Goal: Information Seeking & Learning: Learn about a topic

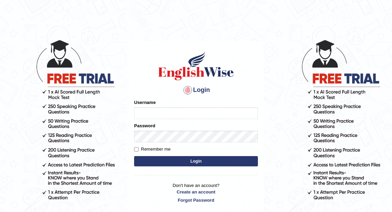
click at [158, 111] on input "Username" at bounding box center [196, 114] width 124 height 12
type input "razib_parramatta"
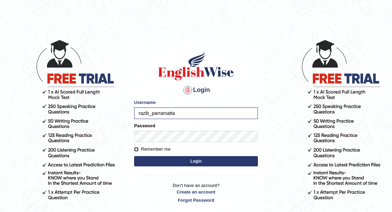
click at [137, 150] on input "Remember me" at bounding box center [136, 149] width 4 height 4
checkbox input "true"
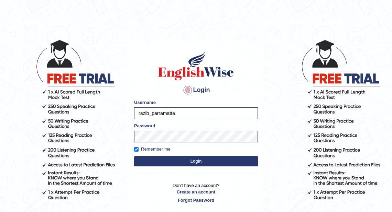
click at [172, 162] on button "Login" at bounding box center [196, 161] width 124 height 10
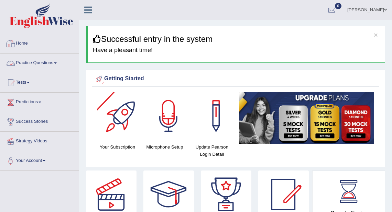
click at [40, 62] on link "Practice Questions" at bounding box center [39, 62] width 78 height 17
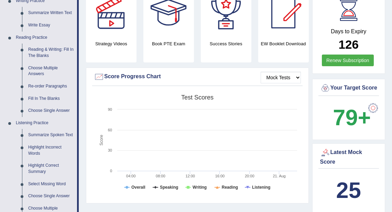
scroll to position [180, 0]
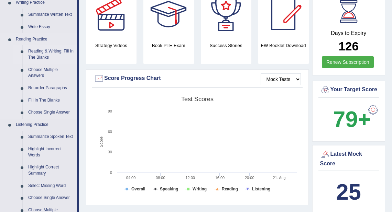
click at [46, 52] on link "Reading & Writing: Fill In The Blanks" at bounding box center [51, 54] width 52 height 18
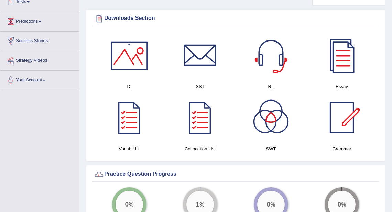
scroll to position [374, 0]
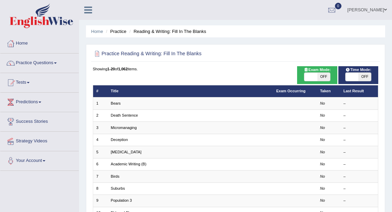
click at [322, 76] on span "OFF" at bounding box center [323, 77] width 13 height 8
checkbox input "true"
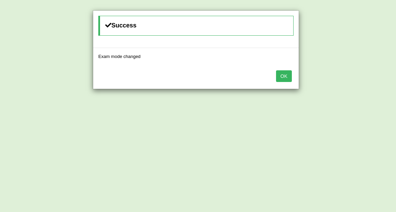
click at [281, 76] on button "OK" at bounding box center [284, 76] width 16 height 12
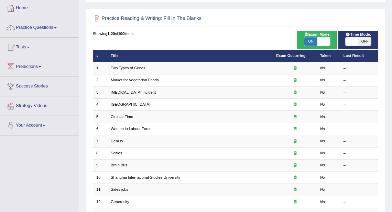
scroll to position [37, 0]
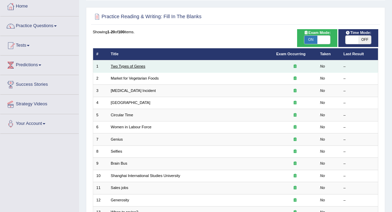
click at [136, 66] on link "Two Types of Genes" at bounding box center [128, 66] width 35 height 4
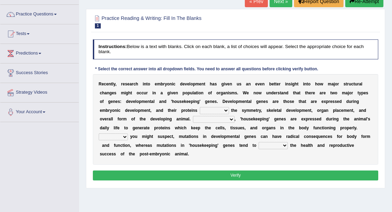
scroll to position [49, 0]
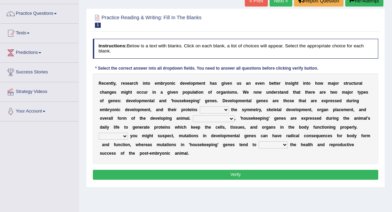
click at [220, 108] on select "push control hold elevate" at bounding box center [214, 110] width 29 height 7
click at [200, 107] on select "push control hold elevate" at bounding box center [214, 110] width 29 height 7
click at [223, 109] on select "push control hold elevate" at bounding box center [214, 110] width 29 height 7
click at [200, 107] on select "push control hold elevate" at bounding box center [214, 110] width 29 height 7
click at [213, 109] on select "push control hold elevate" at bounding box center [214, 110] width 29 height 7
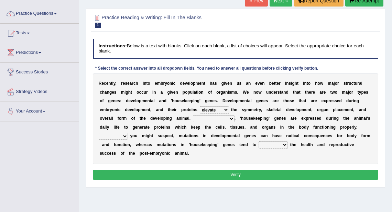
select select "control"
click at [200, 107] on select "push control hold elevate" at bounding box center [214, 110] width 29 height 7
click at [220, 153] on div "R e c e n t l y , r e s e a r c h i n t o e m b r y o n i c d e v e l o p m e n…" at bounding box center [236, 119] width 286 height 91
click at [217, 119] on select "Correspondingly Inclusively Conversely In contrast" at bounding box center [214, 118] width 42 height 7
click at [263, 161] on div "R e c e n t l y , r e s e a r c h i n t o e m b r y o n i c d e v e l o p m e n…" at bounding box center [236, 119] width 286 height 91
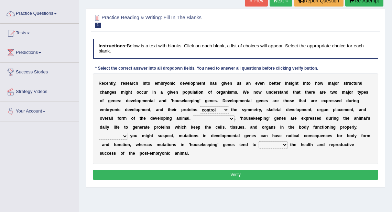
click at [217, 119] on select "Correspondingly Inclusively Conversely In contrast" at bounding box center [214, 118] width 42 height 7
select select "In contrast"
click at [193, 115] on select "Correspondingly Inclusively Conversely In contrast" at bounding box center [214, 118] width 42 height 7
click at [119, 139] on select "For As With Within" at bounding box center [113, 136] width 29 height 7
select select "As"
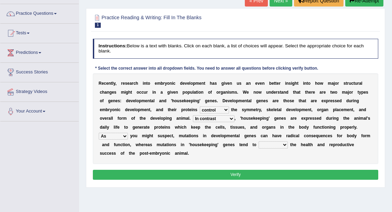
click at [99, 133] on select "For As With Within" at bounding box center [113, 136] width 29 height 7
click at [272, 145] on select "affect effect interrupt defect" at bounding box center [272, 145] width 29 height 7
select select "affect"
click at [258, 142] on select "affect effect interrupt defect" at bounding box center [272, 145] width 29 height 7
click at [247, 173] on button "Verify" at bounding box center [236, 175] width 286 height 10
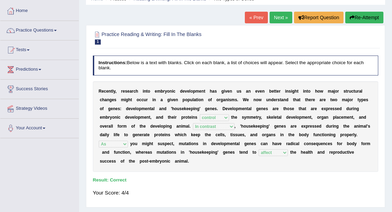
scroll to position [22, 0]
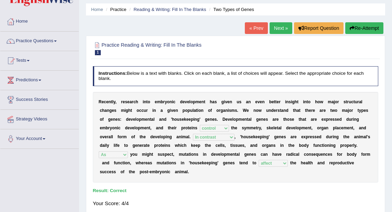
click at [276, 26] on link "Next »" at bounding box center [280, 28] width 23 height 12
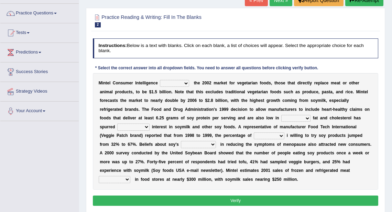
scroll to position [55, 0]
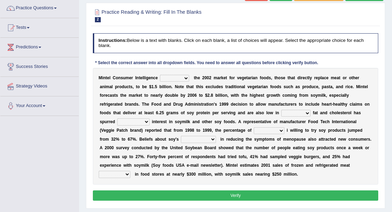
click at [299, 115] on select "saturated solid acid liquid" at bounding box center [295, 113] width 29 height 7
select select "saturated"
click at [281, 110] on select "saturated solid acid liquid" at bounding box center [295, 113] width 29 height 7
click at [131, 121] on select "good big tremendous extreme" at bounding box center [133, 122] width 32 height 7
click at [353, 168] on div "M i n t e l C o n s u m e r I n t e l l i g e n c e deals fulfills creates esti…" at bounding box center [236, 126] width 286 height 117
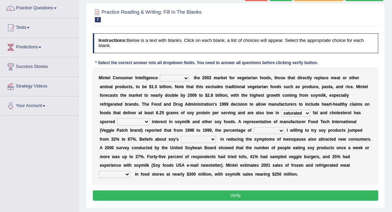
click at [269, 131] on select "guests consumers customers clients" at bounding box center [269, 131] width 31 height 7
select select "consumers"
click at [254, 128] on select "guests consumers customers clients" at bounding box center [269, 131] width 31 height 7
click at [261, 132] on select "guests consumers customers clients" at bounding box center [269, 131] width 31 height 7
click at [193, 179] on div "M i n t e l C o n s u m e r I n t e l l i g e n c e deals fulfills creates esti…" at bounding box center [236, 126] width 286 height 117
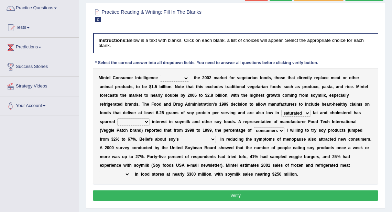
click at [199, 139] on select "effectiveness timeliness efficiency goodness" at bounding box center [198, 139] width 35 height 7
select select "effectiveness"
click at [181, 136] on select "effectiveness timeliness efficiency goodness" at bounding box center [198, 139] width 35 height 7
click at [122, 174] on select "foods choices staffs alternatives" at bounding box center [115, 174] width 32 height 7
select select "alternatives"
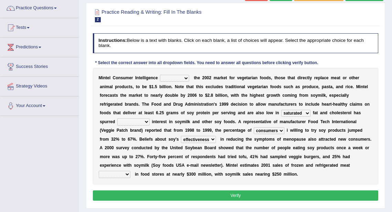
click at [99, 171] on select "foods choices staffs alternatives" at bounding box center [115, 174] width 32 height 7
click at [136, 120] on select "good big tremendous extreme" at bounding box center [133, 122] width 32 height 7
select select "big"
click at [117, 119] on select "good big tremendous extreme" at bounding box center [133, 122] width 32 height 7
click at [177, 77] on select "deals fulfills creates estimates" at bounding box center [174, 78] width 29 height 7
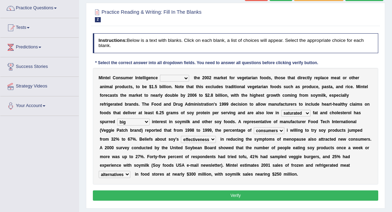
select select "estimates"
click at [160, 75] on select "deals fulfills creates estimates" at bounding box center [174, 78] width 29 height 7
click at [233, 196] on button "Verify" at bounding box center [236, 196] width 286 height 10
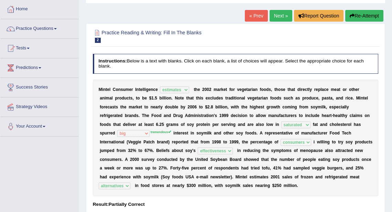
scroll to position [27, 0]
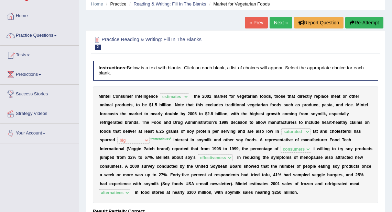
click at [275, 26] on link "Next »" at bounding box center [280, 23] width 23 height 12
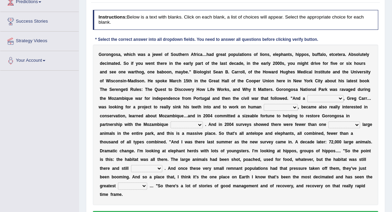
scroll to position [110, 0]
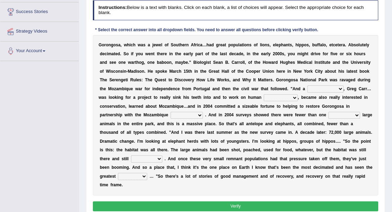
click at [322, 89] on select "passion solstice ballast philanthropist" at bounding box center [325, 89] width 36 height 7
select select "philanthropist"
click at [307, 86] on select "passion solstice ballast philanthropist" at bounding box center [325, 89] width 36 height 7
click at [274, 97] on select "negligence prevalence development malevolence" at bounding box center [281, 98] width 34 height 7
select select "development"
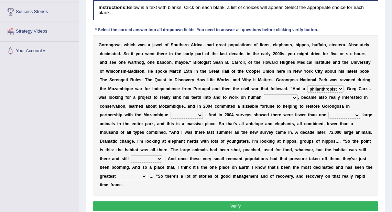
click at [264, 95] on select "negligence prevalence development malevolence" at bounding box center [281, 98] width 34 height 7
click at [183, 115] on select "parliament semanticist government journalist" at bounding box center [186, 115] width 32 height 7
select select "government"
click at [170, 112] on select "parliament semanticist government journalist" at bounding box center [186, 115] width 32 height 7
click at [342, 115] on select "deflowered embowered roundest thousand" at bounding box center [344, 115] width 32 height 7
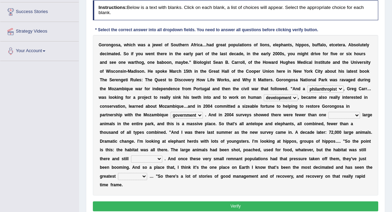
select select "thousand"
click at [328, 112] on select "deflowered embowered roundest thousand" at bounding box center [344, 115] width 32 height 7
click at [141, 158] on select "assertive incidental compulsive productive" at bounding box center [146, 159] width 31 height 7
select select "productive"
click at [131, 156] on select "assertive incidental compulsive productive" at bounding box center [146, 159] width 31 height 7
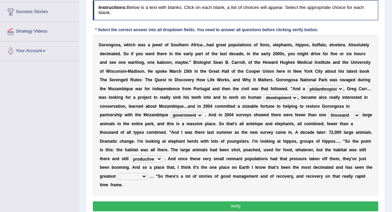
click at [132, 176] on select "recovery efficacy golly stumpy" at bounding box center [132, 176] width 29 height 7
select select "recovery"
click at [118, 173] on select "recovery efficacy golly stumpy" at bounding box center [132, 176] width 29 height 7
click at [229, 205] on button "Verify" at bounding box center [236, 207] width 286 height 10
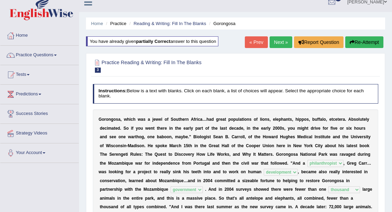
scroll to position [0, 0]
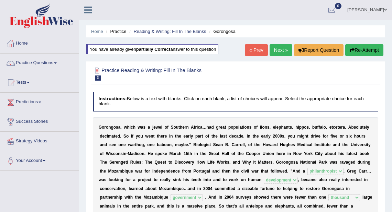
click at [274, 46] on link "Next »" at bounding box center [280, 50] width 23 height 12
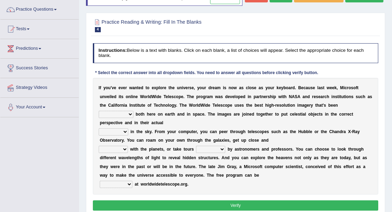
scroll to position [55, 0]
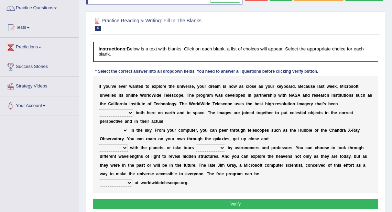
click at [122, 117] on select "degraded ascended remonstrated generated" at bounding box center [116, 113] width 35 height 7
select select "generated"
click at [99, 117] on select "degraded ascended remonstrated generated" at bounding box center [116, 113] width 35 height 7
click at [115, 134] on select "aspects parts conditions positions" at bounding box center [114, 130] width 30 height 7
select select "positions"
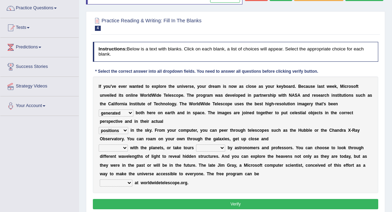
click at [99, 134] on select "aspects parts conditions positions" at bounding box center [114, 130] width 30 height 7
click at [119, 152] on select "personal individual apart polite" at bounding box center [113, 148] width 29 height 7
click at [213, 152] on select "guide guided guiding to guide" at bounding box center [210, 148] width 29 height 7
select select "guided"
click at [196, 152] on select "guide guided guiding to guide" at bounding box center [210, 148] width 29 height 7
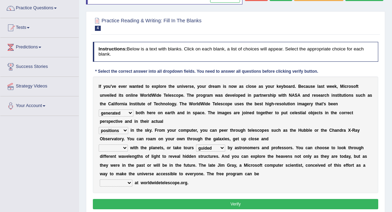
click at [121, 152] on select "personal individual apart polite" at bounding box center [113, 148] width 29 height 7
select select "individual"
click at [99, 152] on select "personal individual apart polite" at bounding box center [113, 148] width 29 height 7
click at [118, 187] on select "upheld downloaded loaded posted" at bounding box center [116, 183] width 33 height 7
click at [291, 194] on div "I f y o u ' v e e v e r w a n t e d t o e x p l o r e t h e u n i v e r s e , y…" at bounding box center [236, 135] width 286 height 117
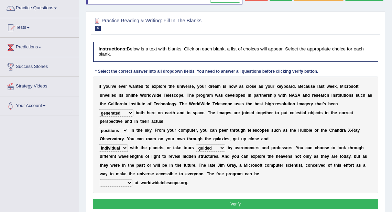
click at [116, 187] on select "upheld downloaded loaded posted" at bounding box center [116, 183] width 33 height 7
select select "downloaded"
click at [100, 187] on select "upheld downloaded loaded posted" at bounding box center [116, 183] width 33 height 7
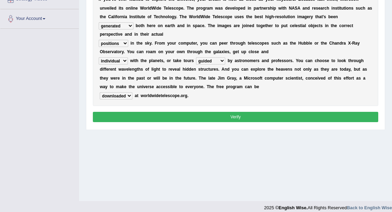
scroll to position [148, 0]
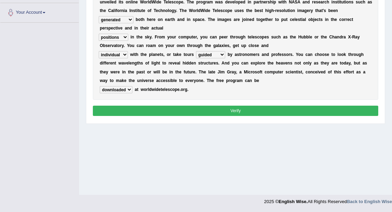
click at [246, 116] on button "Verify" at bounding box center [236, 111] width 286 height 10
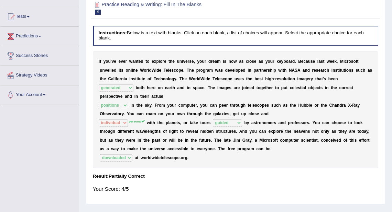
scroll to position [38, 0]
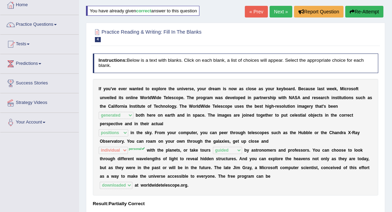
click at [278, 9] on link "Next »" at bounding box center [280, 12] width 23 height 12
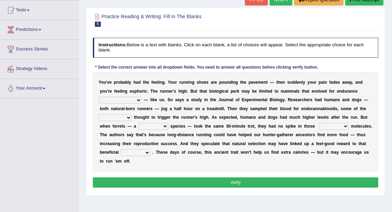
scroll to position [82, 0]
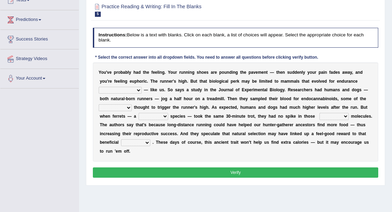
click at [112, 90] on select "[PERSON_NAME] personalize classifies exercise" at bounding box center [120, 90] width 43 height 7
select select "exercise"
click at [99, 87] on select "dykes personalize classifies exercise" at bounding box center [120, 90] width 43 height 7
click at [124, 107] on select "almshouse turnarounds compounds foxhounds" at bounding box center [115, 107] width 33 height 7
select select "compounds"
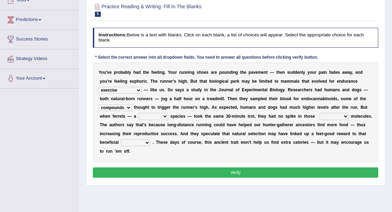
click at [99, 104] on select "almshouse turnarounds compounds foxhounds" at bounding box center [115, 107] width 33 height 7
click at [128, 108] on select "almshouse turnarounds compounds foxhounds" at bounding box center [115, 107] width 33 height 7
click at [134, 111] on div "Y o u ' v e p r o b a b l y h a d t h e f e e l i n g . Y o u r r u n n i n g s…" at bounding box center [236, 112] width 286 height 99
click at [154, 117] on select "excellency merely faerie sedentary" at bounding box center [154, 116] width 30 height 7
select select "merely"
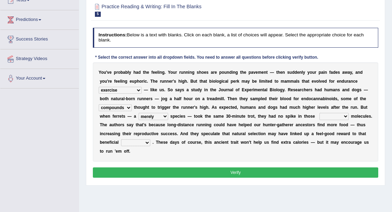
click at [139, 113] on select "excellency merely faerie sedentary" at bounding box center [154, 116] width 30 height 7
click at [326, 118] on select "groaned feel-good inchoate loaned" at bounding box center [333, 116] width 29 height 7
select select "feel-good"
click at [319, 113] on select "groaned feel-good inchoate loaned" at bounding box center [333, 116] width 29 height 7
click at [137, 141] on select "wager exchanger behavior regulator" at bounding box center [135, 143] width 29 height 7
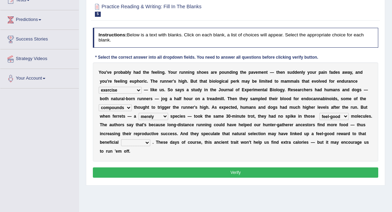
click at [189, 154] on div "Y o u ' v e p r o b a b l y h a d t h e f e e l i n g . Y o u r r u n n i n g s…" at bounding box center [236, 112] width 286 height 99
click at [134, 141] on select "wager exchanger behavior regulator" at bounding box center [135, 143] width 29 height 7
select select "behavior"
click at [121, 140] on select "wager exchanger behavior regulator" at bounding box center [135, 143] width 29 height 7
click at [181, 173] on button "Verify" at bounding box center [236, 173] width 286 height 10
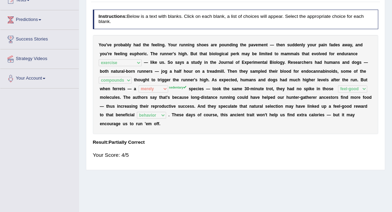
click at [177, 86] on sup "sedentary" at bounding box center [178, 87] width 18 height 3
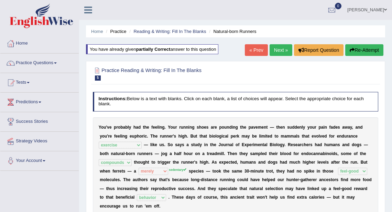
scroll to position [0, 0]
click at [281, 51] on link "Next »" at bounding box center [280, 50] width 23 height 12
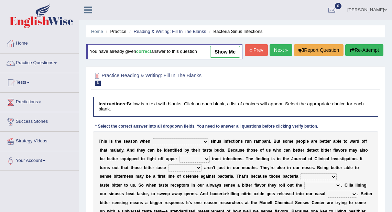
click at [228, 51] on link "show me" at bounding box center [225, 52] width 30 height 12
select select "bacterial"
select select "respiratory"
select select "receptors"
select select "actually"
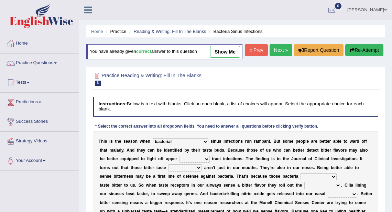
select select "defenses"
select select "cavities"
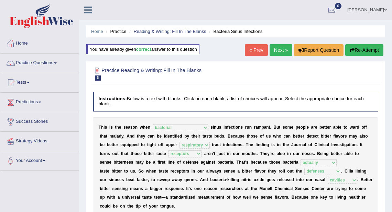
click at [278, 48] on link "Next »" at bounding box center [280, 50] width 23 height 12
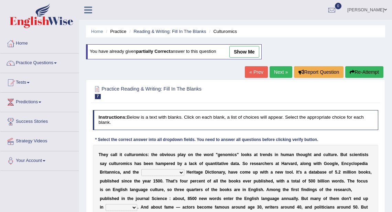
click at [249, 52] on link "show me" at bounding box center [244, 52] width 30 height 12
select select "American"
select select "dictionaries"
select select "preferably"
select select "available"
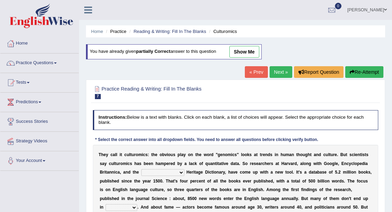
select select "frequency"
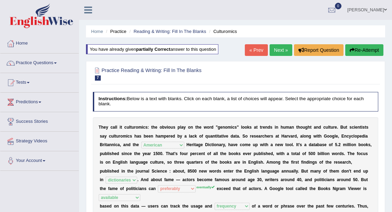
click at [279, 50] on link "Next »" at bounding box center [280, 50] width 23 height 12
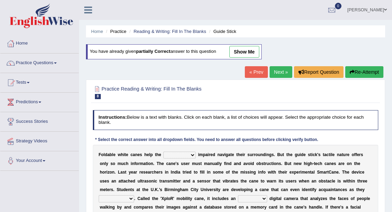
click at [246, 49] on link "show me" at bounding box center [244, 52] width 30 height 12
select select "visually"
select select "approach"
select select "deadest"
select select "smartphone"
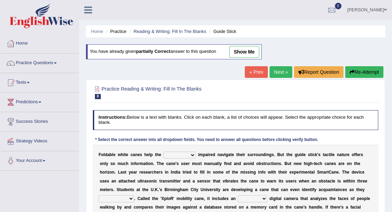
select select "students"
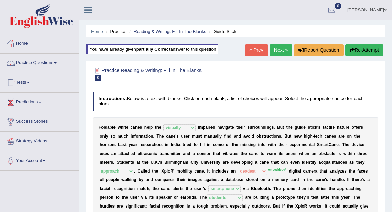
click at [279, 49] on link "Next »" at bounding box center [280, 50] width 23 height 12
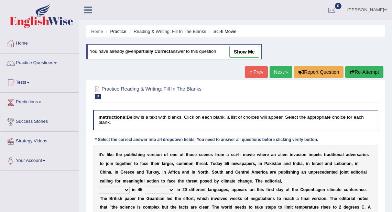
click at [256, 48] on link "show me" at bounding box center [244, 52] width 30 height 12
select select "published"
select select "countries"
select select "protested"
select select "negativity"
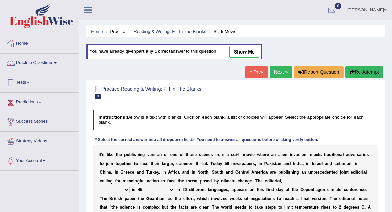
select select "desperately"
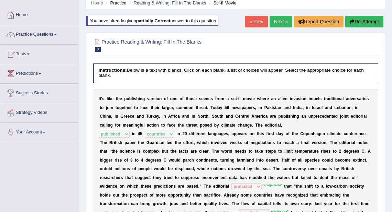
scroll to position [27, 0]
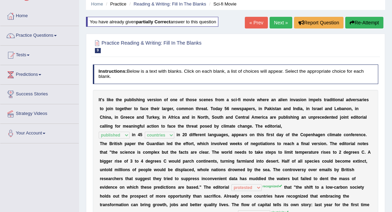
click at [277, 22] on link "Next »" at bounding box center [280, 23] width 23 height 12
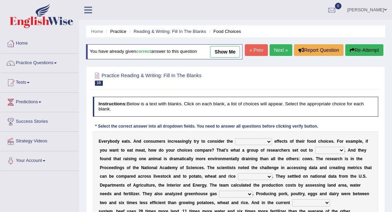
click at [279, 56] on link "Next »" at bounding box center [280, 50] width 23 height 12
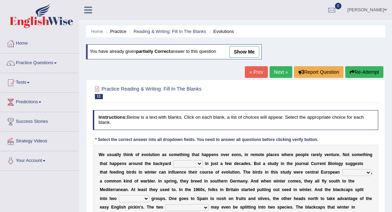
click at [259, 52] on link "show me" at bounding box center [244, 52] width 30 height 12
select select "birdfeeder"
select select "blackcaps"
select select "distinct"
select select "populations"
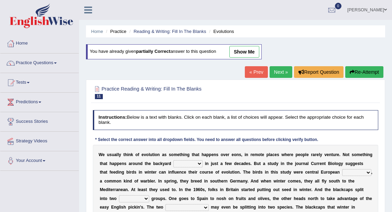
select select "starting"
select select "freshwater"
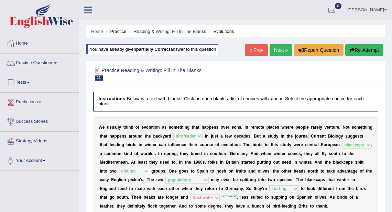
click at [278, 52] on link "Next »" at bounding box center [280, 50] width 23 height 12
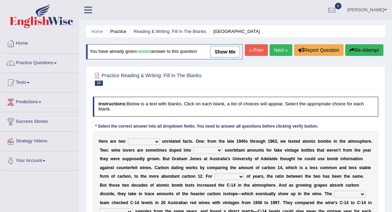
click at [280, 56] on link "Next »" at bounding box center [280, 50] width 23 height 12
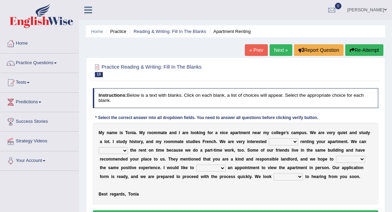
click at [285, 143] on select "for about at in" at bounding box center [283, 142] width 29 height 7
select select "for"
click at [269, 139] on select "for about at in" at bounding box center [283, 142] width 29 height 7
click at [118, 149] on select "afford get pay bring" at bounding box center [113, 150] width 29 height 7
select select "pay"
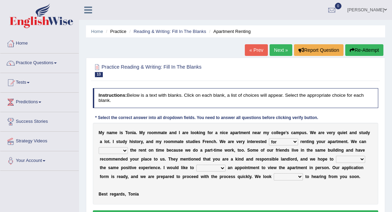
click at [99, 147] on select "afford get pay bring" at bounding box center [113, 150] width 29 height 7
click at [344, 160] on select "form meet have decide" at bounding box center [350, 159] width 29 height 7
select select "have"
click at [336, 156] on select "form meet have decide" at bounding box center [350, 159] width 29 height 7
click at [216, 168] on select "own recall revise make" at bounding box center [210, 168] width 29 height 7
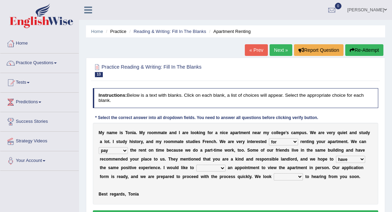
select select "make"
click at [196, 165] on select "own recall revise make" at bounding box center [210, 168] width 29 height 7
click at [287, 178] on select "around out in forward" at bounding box center [288, 177] width 29 height 7
select select "forward"
click at [274, 174] on select "around out in forward" at bounding box center [288, 177] width 29 height 7
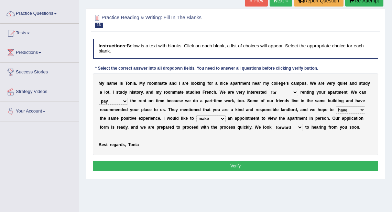
scroll to position [55, 0]
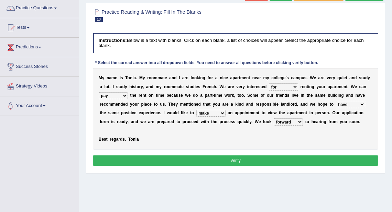
click at [195, 157] on button "Verify" at bounding box center [236, 161] width 286 height 10
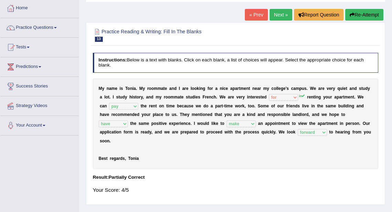
scroll to position [27, 0]
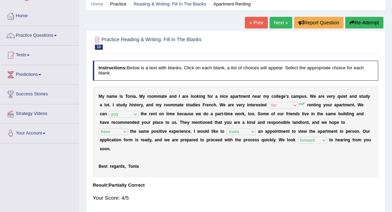
click at [281, 23] on link "Next »" at bounding box center [280, 23] width 23 height 12
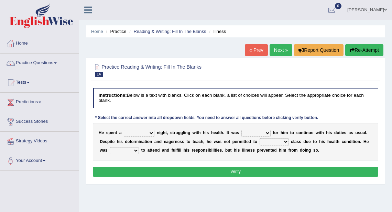
click at [137, 132] on select "cheerful restful meaningful painful" at bounding box center [139, 133] width 31 height 7
click at [139, 124] on div "H e s p e n t a cheerful restful meaningful painful n i g h t , s t r u g g l i…" at bounding box center [236, 142] width 286 height 38
click at [257, 132] on select "enjoyable simple difficult natural" at bounding box center [255, 133] width 29 height 7
click at [252, 124] on div "H e s p e n t a cheerful restful meaningful painful n i g h t , s t r u g g l i…" at bounding box center [236, 142] width 286 height 38
click at [251, 135] on select "enjoyable simple difficult natural" at bounding box center [255, 133] width 29 height 7
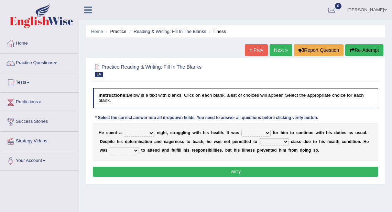
click at [223, 157] on div "H e s p e n t a cheerful restful meaningful painful n i g h t , s t r u g g l i…" at bounding box center [236, 142] width 286 height 38
click at [143, 134] on select "cheerful restful meaningful painful" at bounding box center [139, 133] width 31 height 7
select select "painful"
click at [124, 130] on select "cheerful restful meaningful painful" at bounding box center [139, 133] width 31 height 7
click at [252, 134] on select "enjoyable simple difficult natural" at bounding box center [255, 133] width 29 height 7
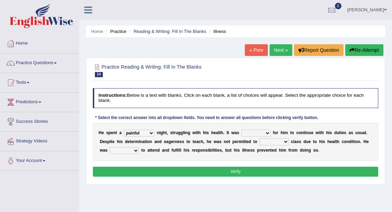
select select "difficult"
click at [241, 130] on select "enjoyable simple difficult natural" at bounding box center [255, 133] width 29 height 7
click at [271, 142] on select "teach leave cancel attend" at bounding box center [274, 142] width 29 height 7
select select "cancel"
click at [260, 139] on select "teach leave cancel attend" at bounding box center [274, 142] width 29 height 7
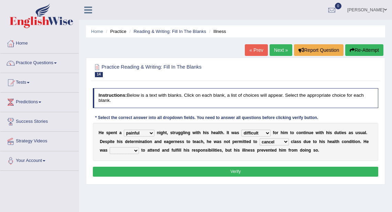
click at [277, 142] on select "teach leave cancel attend" at bounding box center [274, 142] width 29 height 7
click at [310, 155] on div "H e s p e n t a cheerful restful meaningful painful n i g h t , s t r u g g l i…" at bounding box center [236, 142] width 286 height 38
click at [124, 150] on select "anxious forced lazy happy" at bounding box center [124, 150] width 29 height 7
select select "forced"
click at [110, 147] on select "anxious forced lazy happy" at bounding box center [124, 150] width 29 height 7
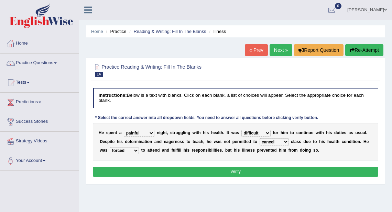
click at [212, 173] on button "Verify" at bounding box center [236, 172] width 286 height 10
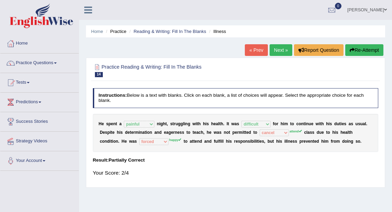
click at [279, 51] on link "Next »" at bounding box center [280, 50] width 23 height 12
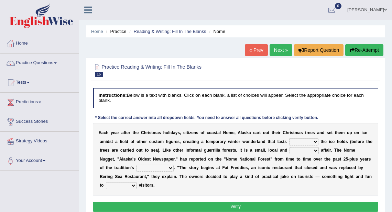
click at [296, 141] on select "as long as before after although" at bounding box center [303, 142] width 29 height 7
select select "as long as"
click at [289, 139] on select "as long as before after although" at bounding box center [303, 142] width 29 height 7
click at [306, 151] on select "nasty fuzzy cozy greasy" at bounding box center [303, 150] width 29 height 7
select select "cozy"
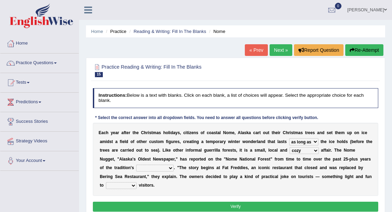
click at [289, 147] on select "nasty fuzzy cozy greasy" at bounding box center [303, 150] width 29 height 7
click at [138, 168] on select "life existence disappearance emotions" at bounding box center [154, 168] width 37 height 7
select select "existence"
click at [136, 165] on select "life existence disappearance emotions" at bounding box center [154, 168] width 37 height 7
click at [120, 183] on select "purchase confound distinguish repel" at bounding box center [121, 186] width 31 height 7
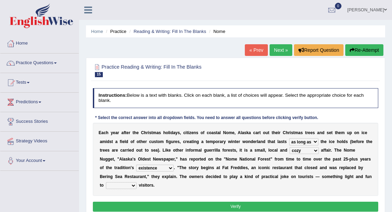
select select "repel"
click at [106, 183] on select "purchase confound distinguish repel" at bounding box center [121, 186] width 31 height 7
click at [186, 205] on button "Verify" at bounding box center [236, 207] width 286 height 10
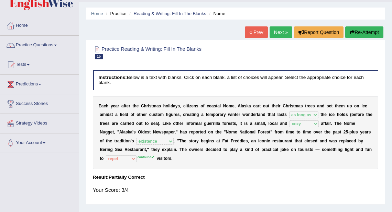
scroll to position [27, 0]
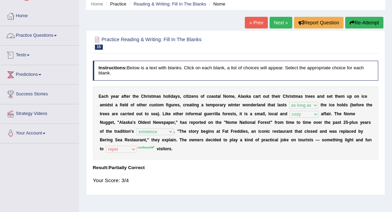
click at [45, 35] on link "Practice Questions" at bounding box center [39, 34] width 78 height 17
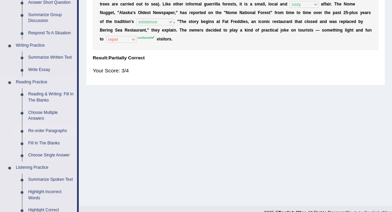
scroll to position [165, 0]
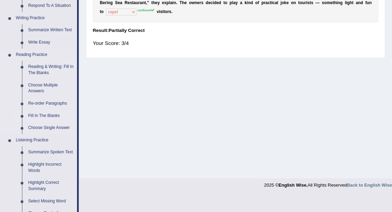
click at [47, 115] on link "Fill In The Blanks" at bounding box center [51, 116] width 52 height 12
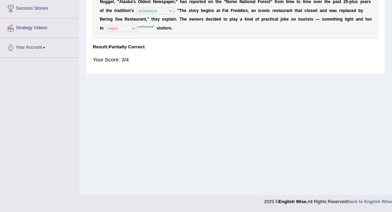
scroll to position [102, 0]
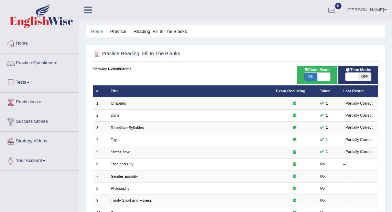
click at [313, 78] on span "ON" at bounding box center [310, 77] width 13 height 8
checkbox input "false"
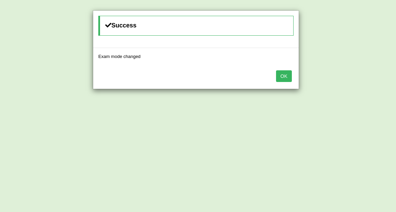
click at [282, 76] on button "OK" at bounding box center [284, 76] width 16 height 12
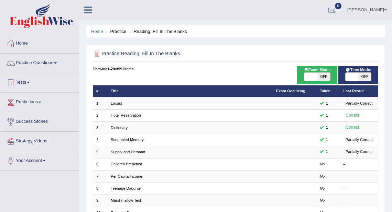
click at [325, 77] on span "OFF" at bounding box center [323, 77] width 13 height 8
checkbox input "true"
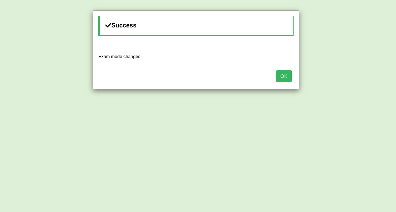
click at [287, 77] on button "OK" at bounding box center [284, 76] width 16 height 12
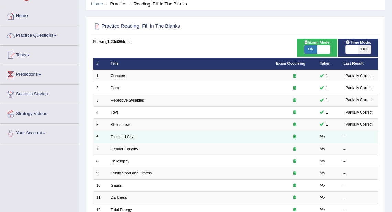
scroll to position [55, 0]
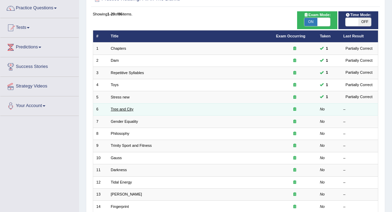
click at [128, 108] on link "Tree and City" at bounding box center [122, 109] width 23 height 4
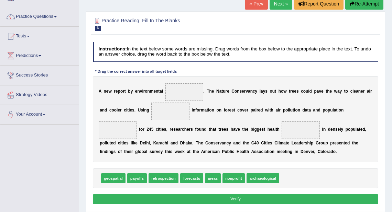
scroll to position [55, 0]
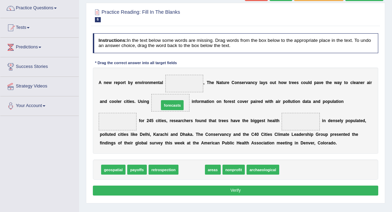
drag, startPoint x: 194, startPoint y: 171, endPoint x: 171, endPoint y: 95, distance: 79.3
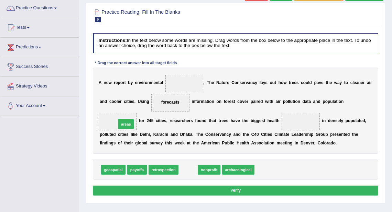
drag, startPoint x: 185, startPoint y: 170, endPoint x: 112, endPoint y: 116, distance: 90.7
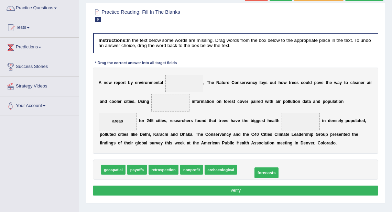
drag, startPoint x: 172, startPoint y: 101, endPoint x: 285, endPoint y: 184, distance: 140.4
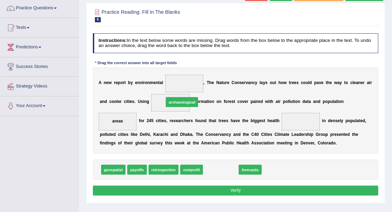
drag, startPoint x: 217, startPoint y: 168, endPoint x: 172, endPoint y: 88, distance: 91.9
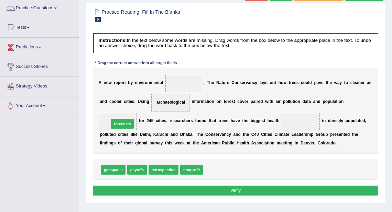
drag, startPoint x: 216, startPoint y: 168, endPoint x: 106, endPoint y: 114, distance: 122.5
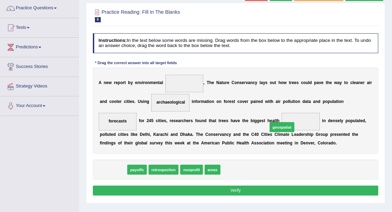
drag, startPoint x: 110, startPoint y: 169, endPoint x: 308, endPoint y: 119, distance: 204.6
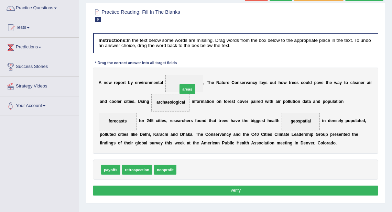
drag, startPoint x: 190, startPoint y: 169, endPoint x: 189, endPoint y: 70, distance: 99.3
click at [232, 190] on button "Verify" at bounding box center [236, 191] width 286 height 10
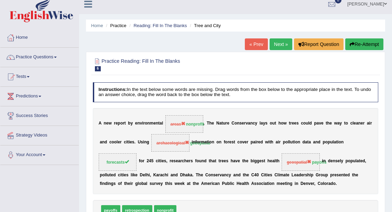
scroll to position [0, 0]
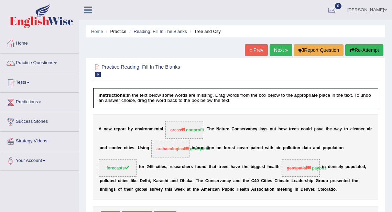
click at [278, 48] on link "Next »" at bounding box center [280, 50] width 23 height 12
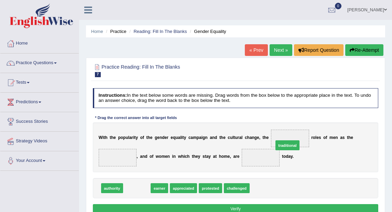
drag, startPoint x: 140, startPoint y: 187, endPoint x: 317, endPoint y: 137, distance: 184.1
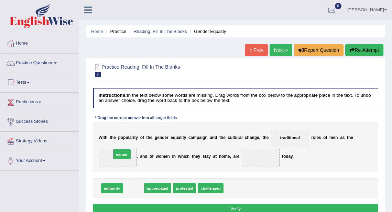
drag, startPoint x: 134, startPoint y: 187, endPoint x: 120, endPoint y: 147, distance: 42.2
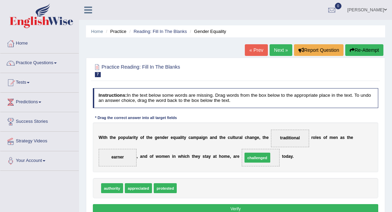
drag, startPoint x: 190, startPoint y: 188, endPoint x: 267, endPoint y: 153, distance: 85.2
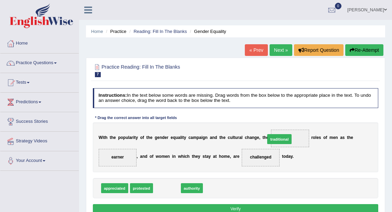
drag, startPoint x: 167, startPoint y: 188, endPoint x: 300, endPoint y: 131, distance: 144.4
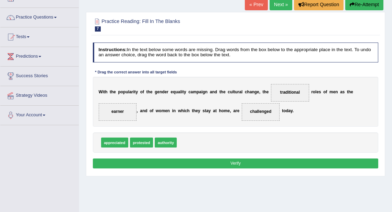
scroll to position [55, 0]
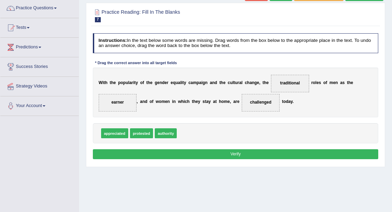
click at [236, 152] on button "Verify" at bounding box center [236, 155] width 286 height 10
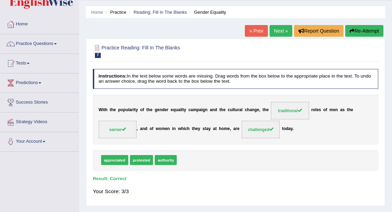
scroll to position [0, 0]
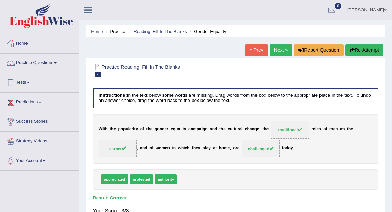
click at [277, 49] on link "Next »" at bounding box center [280, 50] width 23 height 12
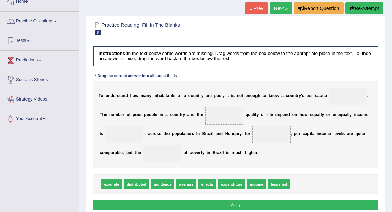
scroll to position [55, 0]
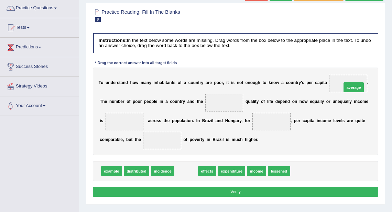
drag, startPoint x: 189, startPoint y: 172, endPoint x: 386, endPoint y: 73, distance: 220.3
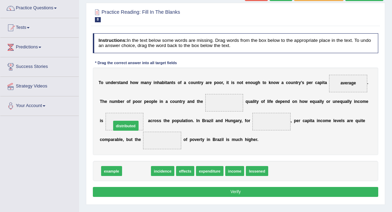
drag, startPoint x: 142, startPoint y: 169, endPoint x: 129, endPoint y: 116, distance: 54.8
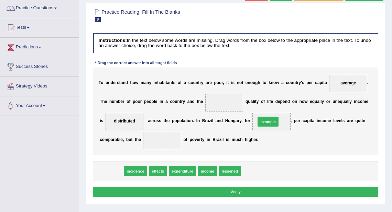
drag, startPoint x: 111, startPoint y: 169, endPoint x: 296, endPoint y: 111, distance: 193.3
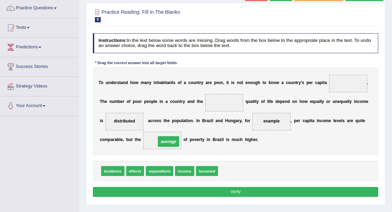
drag, startPoint x: 347, startPoint y: 83, endPoint x: 136, endPoint y: 152, distance: 222.3
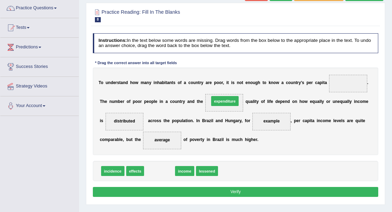
drag, startPoint x: 166, startPoint y: 164, endPoint x: 241, endPoint y: 84, distance: 109.2
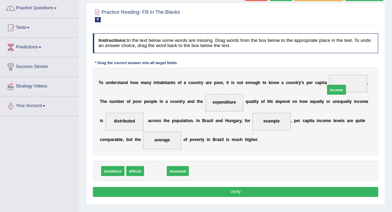
drag, startPoint x: 160, startPoint y: 170, endPoint x: 373, endPoint y: 74, distance: 233.4
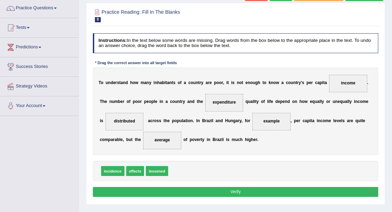
click at [248, 190] on button "Verify" at bounding box center [236, 192] width 286 height 10
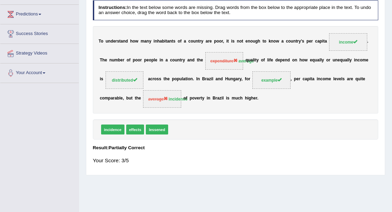
scroll to position [27, 0]
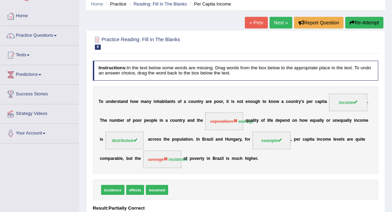
click at [278, 21] on link "Next »" at bounding box center [280, 23] width 23 height 12
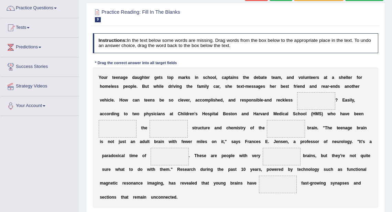
scroll to position [82, 0]
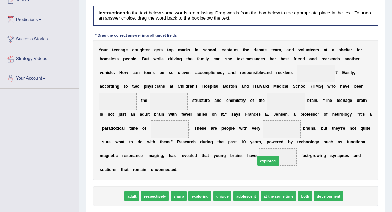
drag, startPoint x: 115, startPoint y: 198, endPoint x: 299, endPoint y: 156, distance: 188.2
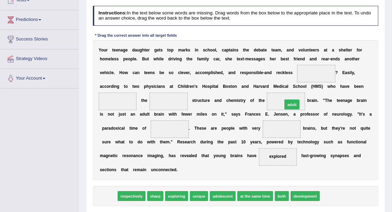
drag, startPoint x: 108, startPoint y: 197, endPoint x: 324, endPoint y: 89, distance: 241.3
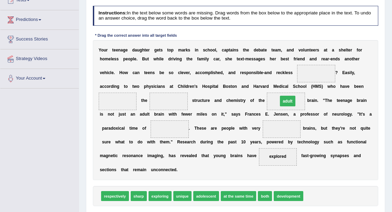
drag, startPoint x: 317, startPoint y: 74, endPoint x: 283, endPoint y: 107, distance: 47.6
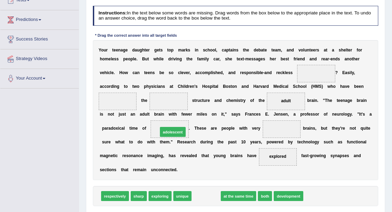
drag, startPoint x: 202, startPoint y: 198, endPoint x: 163, endPoint y: 122, distance: 85.2
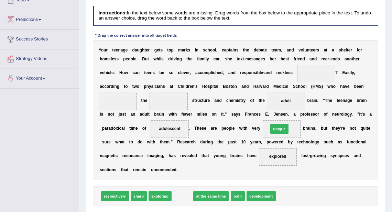
drag, startPoint x: 186, startPoint y: 197, endPoint x: 300, endPoint y: 118, distance: 139.0
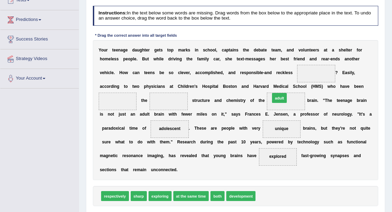
drag, startPoint x: 262, startPoint y: 197, endPoint x: 279, endPoint y: 81, distance: 117.1
click at [279, 81] on div "Instructions: In the text below some words are missing. Drag words from the box…" at bounding box center [235, 115] width 288 height 224
drag, startPoint x: 267, startPoint y: 196, endPoint x: 289, endPoint y: 80, distance: 118.6
click at [289, 80] on div "Instructions: In the text below some words are missing. Drag words from the box…" at bounding box center [235, 115] width 288 height 224
drag, startPoint x: 267, startPoint y: 197, endPoint x: 286, endPoint y: 82, distance: 117.0
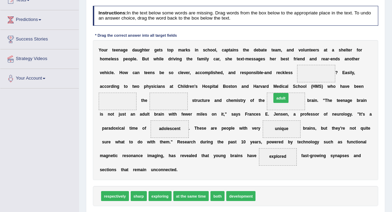
click at [286, 82] on div "Instructions: In the text below some words are missing. Drag words from the box…" at bounding box center [235, 115] width 288 height 224
drag, startPoint x: 184, startPoint y: 129, endPoint x: 301, endPoint y: 96, distance: 121.3
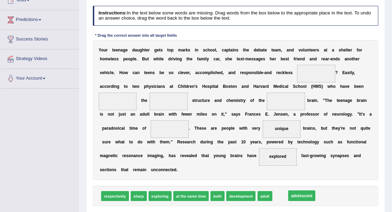
drag, startPoint x: 289, startPoint y: 101, endPoint x: 307, endPoint y: 216, distance: 115.6
click at [307, 130] on html "Toggle navigation Home Practice Questions Speaking Practice Read Aloud Repeat S…" at bounding box center [196, 24] width 392 height 212
drag, startPoint x: 286, startPoint y: 100, endPoint x: 311, endPoint y: 221, distance: 123.6
click at [311, 130] on html "Toggle navigation Home Practice Questions Speaking Practice Read Aloud Repeat S…" at bounding box center [196, 24] width 392 height 212
click at [258, 28] on div "Instructions: In the text below some words are missing. Drag words from the box…" at bounding box center [235, 115] width 288 height 224
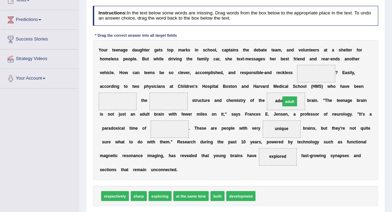
drag, startPoint x: 263, startPoint y: 196, endPoint x: 292, endPoint y: 84, distance: 115.5
drag, startPoint x: 316, startPoint y: 72, endPoint x: 283, endPoint y: 103, distance: 45.7
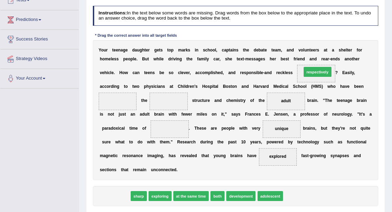
drag, startPoint x: 121, startPoint y: 195, endPoint x: 359, endPoint y: 49, distance: 279.6
click at [359, 49] on div "Instructions: In the text below some words are missing. Drag words from the box…" at bounding box center [235, 115] width 288 height 224
drag, startPoint x: 117, startPoint y: 195, endPoint x: 357, endPoint y: 53, distance: 279.5
click at [357, 53] on div "Instructions: In the text below some words are missing. Drag words from the box…" at bounding box center [235, 115] width 288 height 224
drag, startPoint x: 118, startPoint y: 198, endPoint x: 360, endPoint y: 53, distance: 282.6
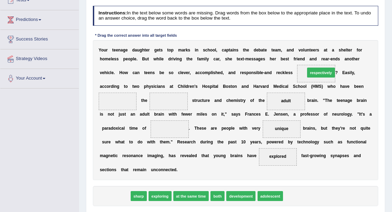
click at [360, 53] on div "Instructions: In the text below some words are missing. Drag words from the box…" at bounding box center [235, 115] width 288 height 224
drag, startPoint x: 108, startPoint y: 196, endPoint x: 340, endPoint y: 55, distance: 271.3
click at [340, 55] on div "Instructions: In the text below some words are missing. Drag words from the box…" at bounding box center [235, 115] width 288 height 224
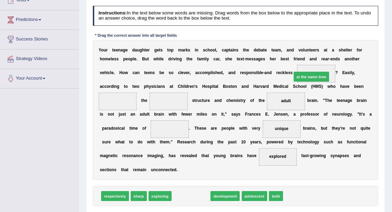
drag, startPoint x: 188, startPoint y: 196, endPoint x: 329, endPoint y: 55, distance: 199.8
click at [329, 55] on div "Instructions: In the text below some words are missing. Drag words from the box…" at bounding box center [235, 115] width 288 height 224
drag, startPoint x: 192, startPoint y: 197, endPoint x: 339, endPoint y: 52, distance: 206.1
click at [339, 52] on div "Instructions: In the text below some words are missing. Drag words from the box…" at bounding box center [235, 115] width 288 height 224
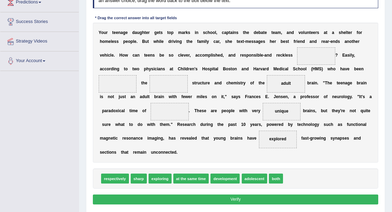
scroll to position [110, 0]
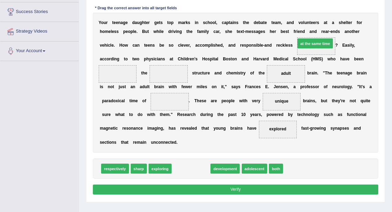
drag, startPoint x: 184, startPoint y: 166, endPoint x: 330, endPoint y: 19, distance: 207.6
click at [330, 19] on div "Instructions: In the text below some words are missing. Drag words from the box…" at bounding box center [235, 88] width 288 height 224
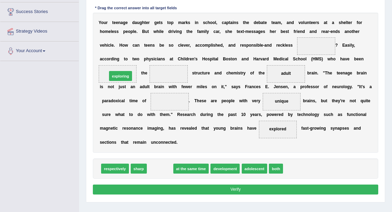
drag, startPoint x: 162, startPoint y: 170, endPoint x: 116, endPoint y: 61, distance: 118.7
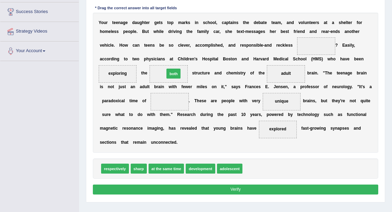
drag, startPoint x: 253, startPoint y: 168, endPoint x: 162, endPoint y: 56, distance: 144.6
click at [162, 56] on div "Instructions: In the text below some words are missing. Drag words from the box…" at bounding box center [235, 88] width 288 height 224
drag, startPoint x: 249, startPoint y: 168, endPoint x: 149, endPoint y: 56, distance: 150.4
click at [149, 56] on div "Instructions: In the text below some words are missing. Drag words from the box…" at bounding box center [235, 88] width 288 height 224
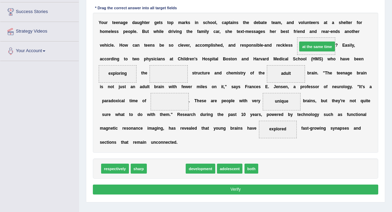
drag, startPoint x: 164, startPoint y: 168, endPoint x: 341, endPoint y: 24, distance: 228.5
click at [341, 24] on div "Instructions: In the text below some words are missing. Drag words from the box…" at bounding box center [235, 88] width 288 height 224
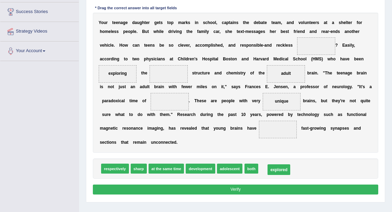
drag, startPoint x: 279, startPoint y: 129, endPoint x: 280, endPoint y: 177, distance: 48.1
drag, startPoint x: 255, startPoint y: 168, endPoint x: 285, endPoint y: 122, distance: 54.8
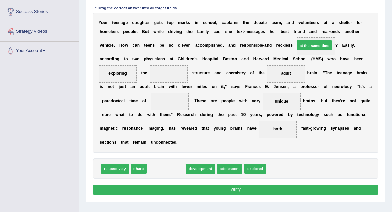
drag, startPoint x: 168, startPoint y: 169, endPoint x: 342, endPoint y: 24, distance: 226.7
click at [342, 24] on div "Instructions: In the text below some words are missing. Drag words from the box…" at bounding box center [235, 88] width 288 height 224
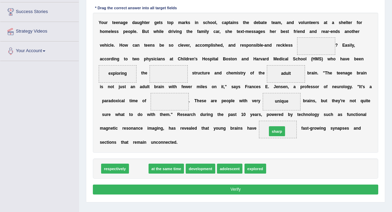
drag, startPoint x: 139, startPoint y: 167, endPoint x: 301, endPoint y: 123, distance: 168.4
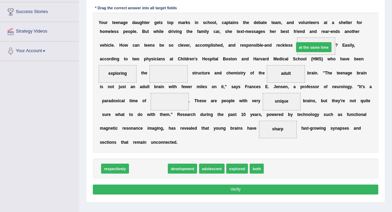
drag, startPoint x: 156, startPoint y: 170, endPoint x: 350, endPoint y: 27, distance: 241.4
click at [350, 27] on div "Instructions: In the text below some words are missing. Drag words from the box…" at bounding box center [235, 88] width 288 height 224
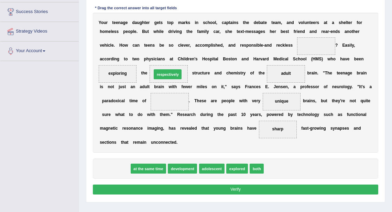
drag, startPoint x: 118, startPoint y: 166, endPoint x: 180, endPoint y: 55, distance: 127.3
click at [180, 55] on div "Instructions: In the text below some words are missing. Drag words from the box…" at bounding box center [235, 88] width 288 height 224
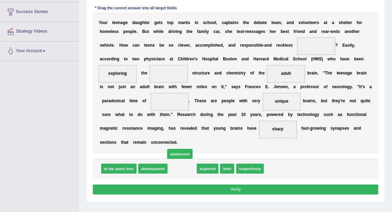
drag, startPoint x: 184, startPoint y: 170, endPoint x: 181, endPoint y: 152, distance: 17.7
click at [181, 152] on span "adolescent" at bounding box center [180, 154] width 26 height 10
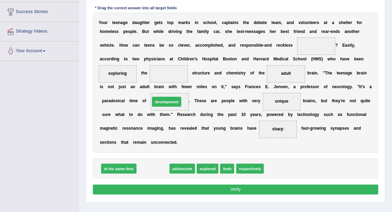
drag, startPoint x: 155, startPoint y: 170, endPoint x: 172, endPoint y: 91, distance: 80.7
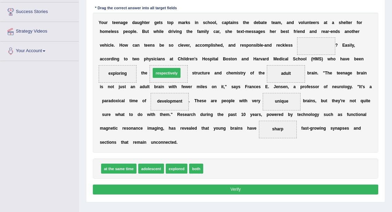
drag, startPoint x: 218, startPoint y: 169, endPoint x: 157, endPoint y: 57, distance: 128.4
click at [157, 57] on div "Instructions: In the text below some words are missing. Drag words from the box…" at bounding box center [235, 88] width 288 height 224
drag, startPoint x: 198, startPoint y: 172, endPoint x: 155, endPoint y: 59, distance: 121.0
click at [155, 59] on div "Instructions: In the text below some words are missing. Drag words from the box…" at bounding box center [235, 88] width 288 height 224
drag, startPoint x: 198, startPoint y: 168, endPoint x: 161, endPoint y: 55, distance: 118.5
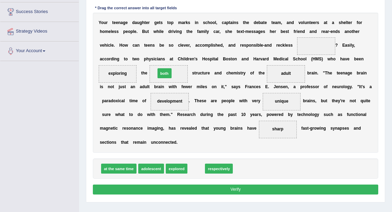
click at [161, 55] on div "Instructions: In the text below some words are missing. Drag words from the box…" at bounding box center [235, 88] width 288 height 224
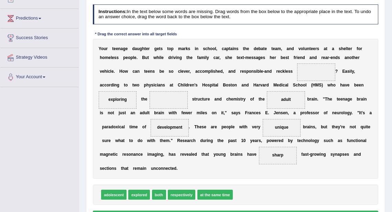
scroll to position [93, 0]
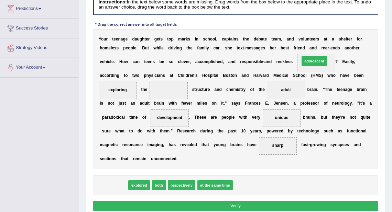
drag, startPoint x: 111, startPoint y: 186, endPoint x: 347, endPoint y: 40, distance: 277.6
click at [347, 40] on div "Instructions: In the text below some words are missing. Drag words from the box…" at bounding box center [235, 104] width 288 height 224
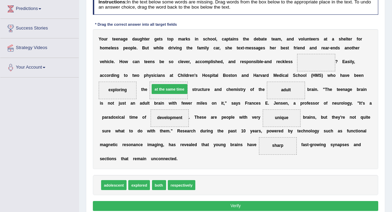
drag, startPoint x: 220, startPoint y: 186, endPoint x: 166, endPoint y: 72, distance: 125.5
click at [166, 72] on div "Instructions: In the text below some words are missing. Drag words from the box…" at bounding box center [235, 104] width 288 height 224
drag, startPoint x: 218, startPoint y: 184, endPoint x: 331, endPoint y: 40, distance: 183.3
click at [331, 40] on div "Instructions: In the text below some words are missing. Drag words from the box…" at bounding box center [235, 104] width 288 height 224
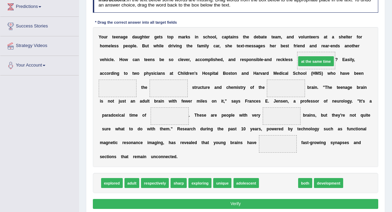
drag, startPoint x: 272, startPoint y: 184, endPoint x: 316, endPoint y: 40, distance: 150.3
click at [316, 40] on div "Instructions: In the text below some words are missing. Drag words from the box…" at bounding box center [235, 102] width 288 height 224
drag, startPoint x: 286, startPoint y: 184, endPoint x: 332, endPoint y: 39, distance: 152.2
click at [332, 39] on div "Instructions: In the text below some words are missing. Drag words from the box…" at bounding box center [235, 102] width 288 height 224
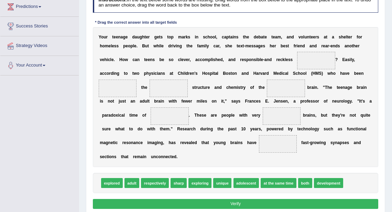
scroll to position [123, 0]
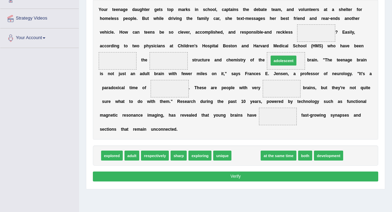
drag, startPoint x: 243, startPoint y: 155, endPoint x: 287, endPoint y: 43, distance: 120.4
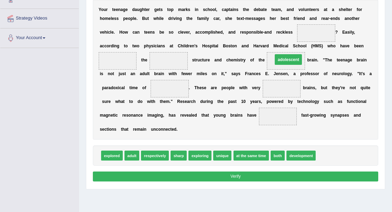
drag, startPoint x: 316, startPoint y: 32, endPoint x: 282, endPoint y: 64, distance: 46.4
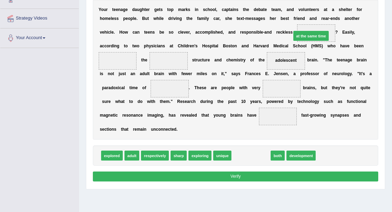
drag, startPoint x: 249, startPoint y: 155, endPoint x: 319, endPoint y: 14, distance: 157.6
click at [319, 14] on div "Instructions: In the text below some words are missing. Drag words from the box…" at bounding box center [235, 75] width 288 height 224
drag, startPoint x: 256, startPoint y: 154, endPoint x: 335, endPoint y: 9, distance: 165.7
click at [335, 9] on div "Instructions: In the text below some words are missing. Drag words from the box…" at bounding box center [235, 75] width 288 height 224
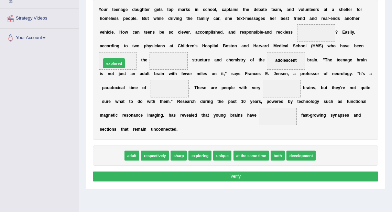
drag, startPoint x: 116, startPoint y: 156, endPoint x: 119, endPoint y: 47, distance: 109.3
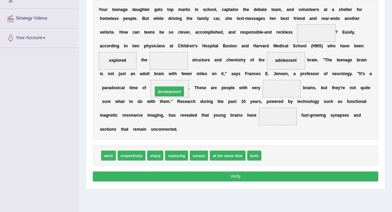
drag, startPoint x: 274, startPoint y: 156, endPoint x: 147, endPoint y: 80, distance: 148.1
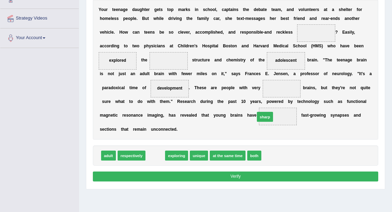
drag, startPoint x: 155, startPoint y: 155, endPoint x: 284, endPoint y: 109, distance: 136.8
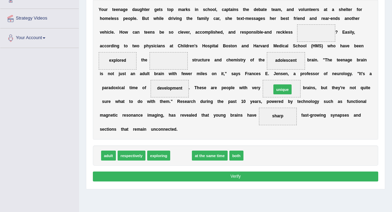
drag, startPoint x: 180, startPoint y: 156, endPoint x: 299, endPoint y: 78, distance: 142.5
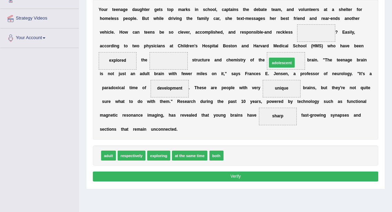
drag, startPoint x: 241, startPoint y: 155, endPoint x: 293, endPoint y: 45, distance: 121.5
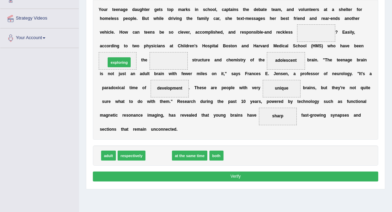
drag, startPoint x: 155, startPoint y: 157, endPoint x: 109, endPoint y: 47, distance: 119.4
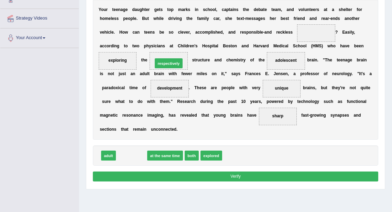
drag, startPoint x: 133, startPoint y: 156, endPoint x: 177, endPoint y: 46, distance: 118.1
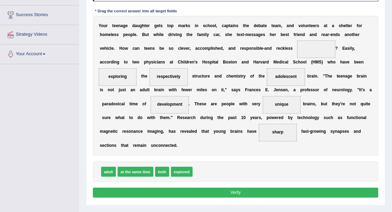
scroll to position [90, 0]
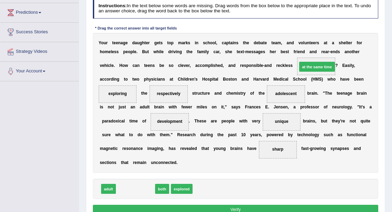
drag, startPoint x: 139, startPoint y: 188, endPoint x: 352, endPoint y: 44, distance: 257.5
click at [352, 44] on div "Instructions: In the text below some words are missing. Drag words from the box…" at bounding box center [235, 108] width 288 height 224
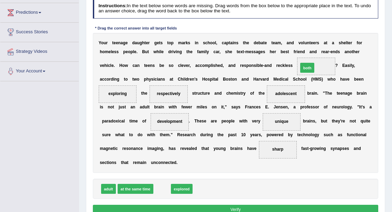
drag, startPoint x: 162, startPoint y: 188, endPoint x: 332, endPoint y: 45, distance: 222.5
click at [332, 45] on div "Instructions: In the text below some words are missing. Drag words from the box…" at bounding box center [235, 108] width 288 height 224
drag, startPoint x: 162, startPoint y: 190, endPoint x: 342, endPoint y: 44, distance: 230.9
click at [342, 44] on div "Instructions: In the text below some words are missing. Drag words from the box…" at bounding box center [235, 108] width 288 height 224
click at [252, 207] on button "Verify" at bounding box center [236, 210] width 286 height 10
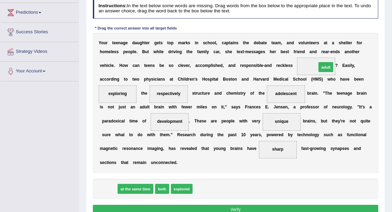
drag, startPoint x: 110, startPoint y: 186, endPoint x: 366, endPoint y: 43, distance: 293.3
click at [366, 43] on div "Instructions: In the text below some words are missing. Drag words from the box…" at bounding box center [235, 108] width 288 height 224
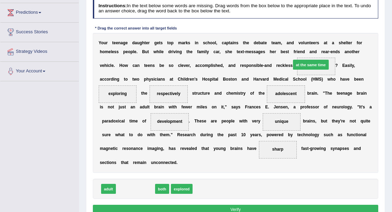
drag, startPoint x: 139, startPoint y: 189, endPoint x: 345, endPoint y: 43, distance: 252.7
click at [345, 43] on div "Instructions: In the text below some words are missing. Drag words from the box…" at bounding box center [235, 108] width 288 height 224
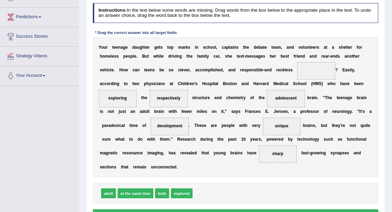
scroll to position [124, 0]
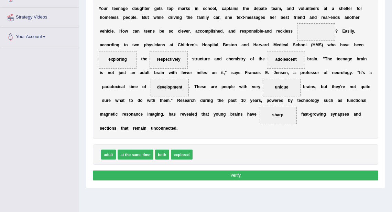
click at [239, 174] on button "Verify" at bounding box center [236, 176] width 286 height 10
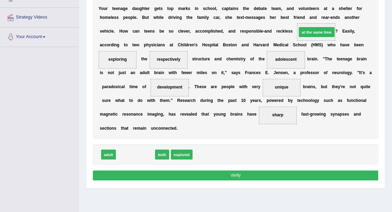
drag, startPoint x: 140, startPoint y: 154, endPoint x: 353, endPoint y: 9, distance: 257.6
click at [353, 9] on div "Instructions: In the text below some words are missing. Drag words from the box…" at bounding box center [235, 74] width 288 height 224
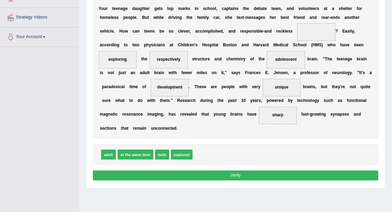
click at [221, 173] on button "Verify" at bounding box center [236, 176] width 286 height 10
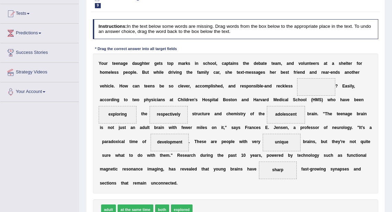
scroll to position [42, 0]
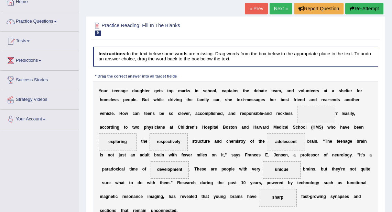
click at [278, 7] on link "Next »" at bounding box center [280, 9] width 23 height 12
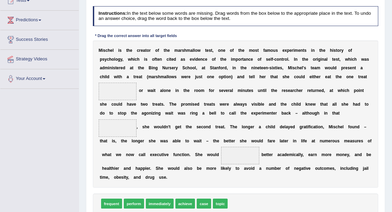
scroll to position [82, 0]
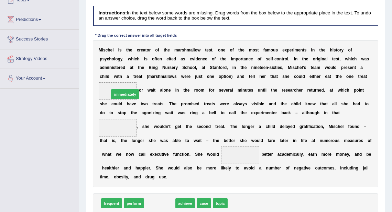
drag, startPoint x: 163, startPoint y: 201, endPoint x: 121, endPoint y: 68, distance: 140.1
click at [121, 68] on div "Instructions: In the text below some words are missing. Drag words from the box…" at bounding box center [235, 118] width 288 height 231
drag, startPoint x: 154, startPoint y: 203, endPoint x: 104, endPoint y: 70, distance: 142.6
click at [104, 70] on div "Instructions: In the text below some words are missing. Drag words from the box…" at bounding box center [235, 118] width 288 height 231
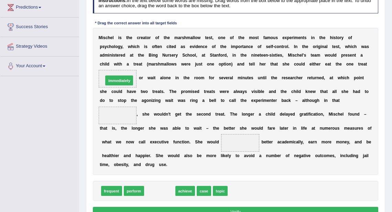
drag, startPoint x: 160, startPoint y: 193, endPoint x: 113, endPoint y: 63, distance: 138.6
click at [113, 63] on div "Instructions: In the text below some words are missing. Drag words from the box…" at bounding box center [235, 106] width 288 height 231
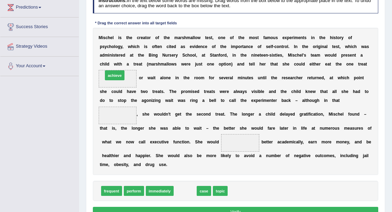
drag, startPoint x: 189, startPoint y: 190, endPoint x: 106, endPoint y: 54, distance: 159.3
click at [106, 54] on div "Instructions: In the text below some words are missing. Drag words from the box…" at bounding box center [235, 106] width 288 height 231
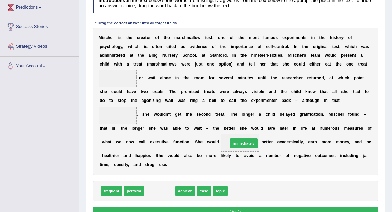
drag, startPoint x: 168, startPoint y: 186, endPoint x: 260, endPoint y: 132, distance: 106.8
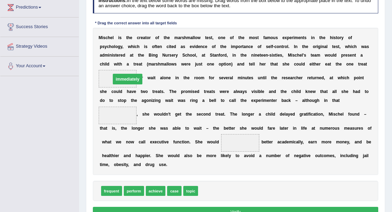
drag, startPoint x: 240, startPoint y: 142, endPoint x: 107, endPoint y: 67, distance: 152.8
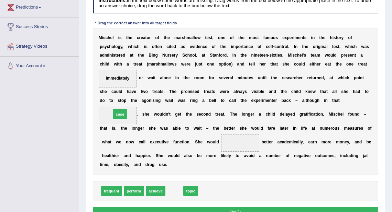
drag, startPoint x: 174, startPoint y: 190, endPoint x: 110, endPoint y: 99, distance: 111.0
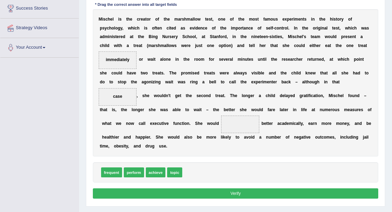
scroll to position [122, 0]
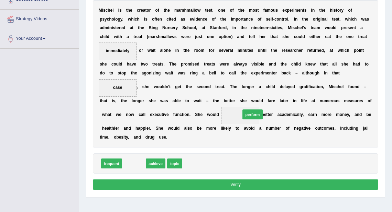
drag, startPoint x: 133, startPoint y: 165, endPoint x: 272, endPoint y: 107, distance: 151.0
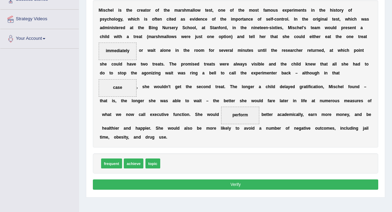
click at [232, 185] on button "Verify" at bounding box center [236, 185] width 286 height 10
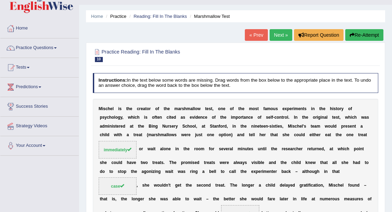
scroll to position [11, 0]
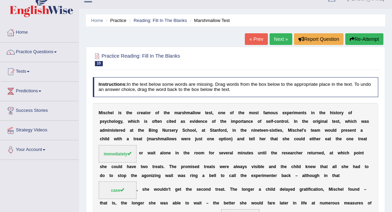
click at [257, 37] on link "« Prev" at bounding box center [256, 39] width 23 height 12
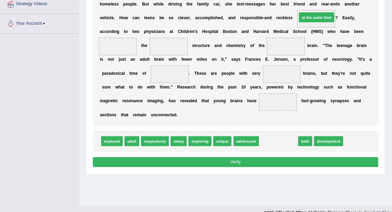
drag, startPoint x: 278, startPoint y: 142, endPoint x: 323, endPoint y: -4, distance: 152.8
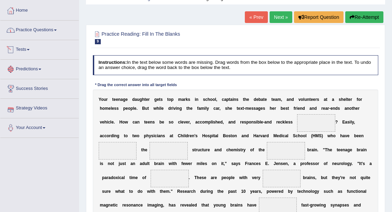
scroll to position [5, 0]
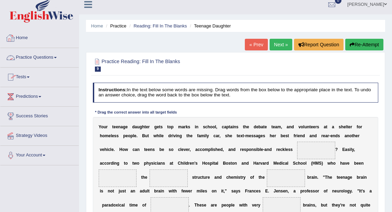
click at [47, 60] on link "Practice Questions" at bounding box center [39, 56] width 78 height 17
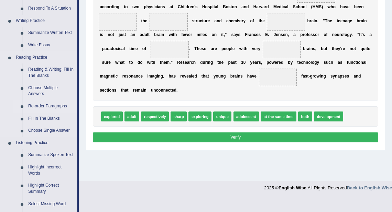
scroll to position [170, 0]
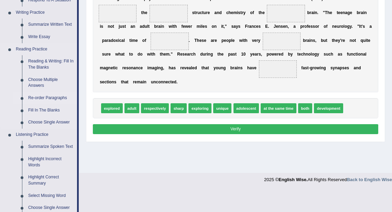
click at [48, 98] on link "Re-order Paragraphs" at bounding box center [51, 98] width 52 height 12
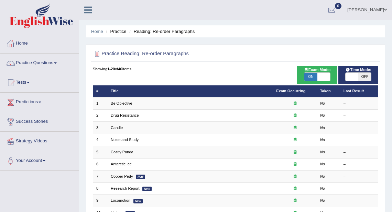
scroll to position [27, 0]
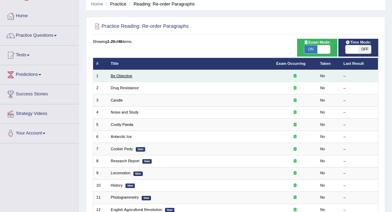
click at [127, 76] on link "Be Objective" at bounding box center [122, 76] width 22 height 4
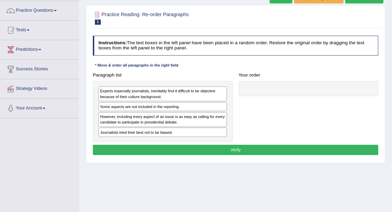
scroll to position [55, 0]
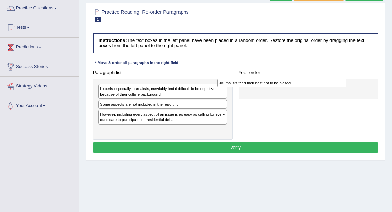
drag, startPoint x: 154, startPoint y: 131, endPoint x: 296, endPoint y: 86, distance: 148.5
click at [296, 86] on div "Journalists tried their best not to be biased." at bounding box center [281, 83] width 129 height 9
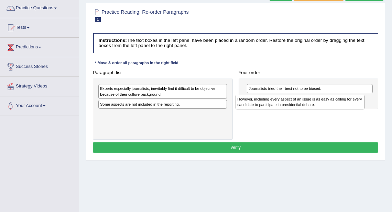
drag, startPoint x: 143, startPoint y: 118, endPoint x: 306, endPoint y: 108, distance: 163.2
click at [306, 108] on div "However, including every aspect of an issue is as easy as calling for every can…" at bounding box center [299, 102] width 129 height 15
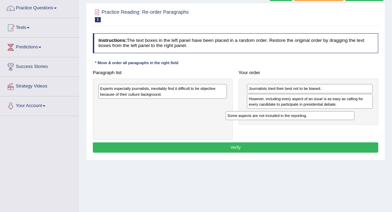
drag, startPoint x: 148, startPoint y: 107, endPoint x: 300, endPoint y: 126, distance: 152.5
click at [300, 126] on div "Paragraph list Experts especially journalists, inevitably find it difficult to …" at bounding box center [235, 104] width 291 height 72
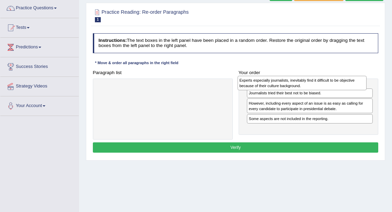
drag, startPoint x: 152, startPoint y: 92, endPoint x: 317, endPoint y: 85, distance: 165.5
click at [317, 85] on div "Experts especially journalists, inevitably find it difficult to be objective be…" at bounding box center [302, 83] width 129 height 15
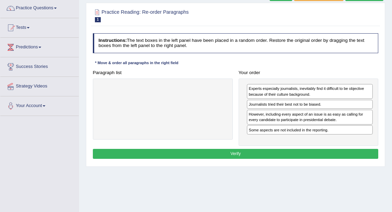
click at [227, 151] on button "Verify" at bounding box center [236, 154] width 286 height 10
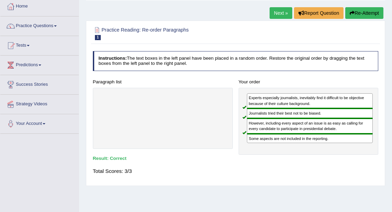
scroll to position [27, 0]
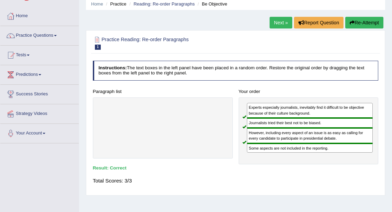
click at [277, 18] on link "Next »" at bounding box center [280, 23] width 23 height 12
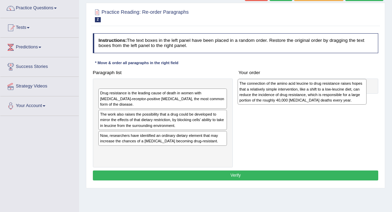
drag, startPoint x: 182, startPoint y: 100, endPoint x: 347, endPoint y: 97, distance: 165.4
click at [347, 97] on div "The connection of the amino acid leucine to drug resistance raises hopes that a…" at bounding box center [302, 92] width 129 height 26
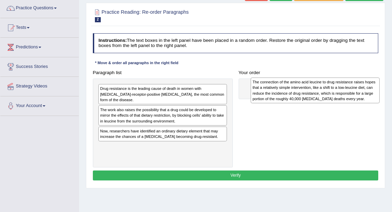
drag, startPoint x: 202, startPoint y: 96, endPoint x: 383, endPoint y: 91, distance: 180.9
click at [383, 91] on div "Practice Reading: Re-order Paragraphs 2 Drug Resistance Instructions: The text …" at bounding box center [235, 96] width 299 height 186
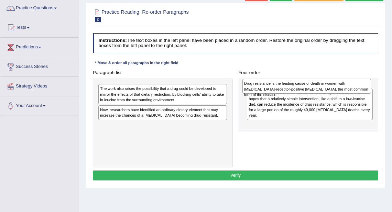
drag, startPoint x: 155, startPoint y: 93, endPoint x: 326, endPoint y: 90, distance: 170.9
click at [326, 90] on div "Drug resistance is the leading cause of death in women with [MEDICAL_DATA]-rece…" at bounding box center [306, 86] width 129 height 15
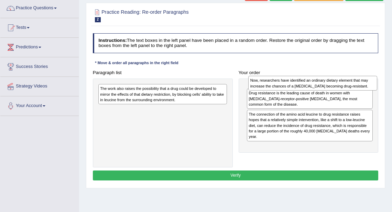
drag, startPoint x: 165, startPoint y: 116, endPoint x: 343, endPoint y: 88, distance: 180.2
click at [343, 88] on div "Now, researchers have identified an ordinary dietary element that may increase …" at bounding box center [312, 83] width 129 height 15
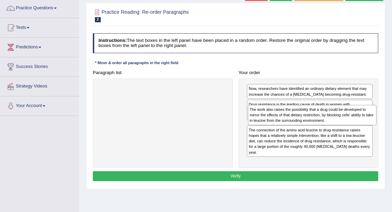
drag, startPoint x: 169, startPoint y: 93, endPoint x: 346, endPoint y: 121, distance: 179.5
click at [346, 121] on div "The work also raises the possibility that a drug could be developed to mirror t…" at bounding box center [312, 115] width 129 height 20
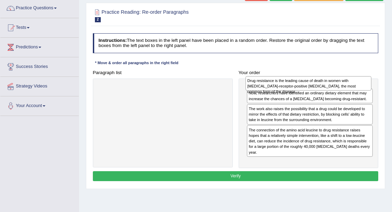
drag, startPoint x: 308, startPoint y: 109, endPoint x: 308, endPoint y: 87, distance: 22.0
click at [308, 87] on div "Drug resistance is the leading cause of death in women with estrogen-receptor-p…" at bounding box center [308, 83] width 126 height 15
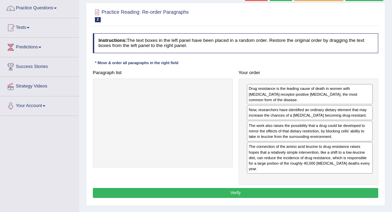
click at [229, 188] on button "Verify" at bounding box center [236, 193] width 286 height 10
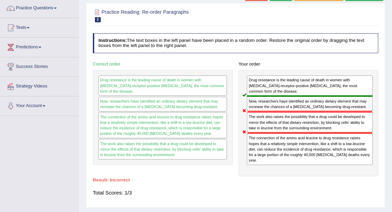
scroll to position [27, 0]
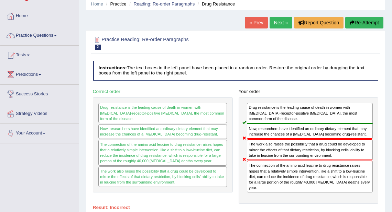
click at [278, 23] on link "Next »" at bounding box center [280, 23] width 23 height 12
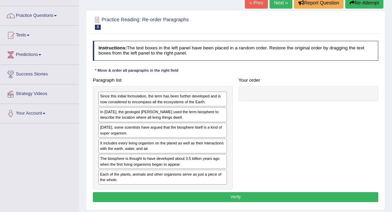
scroll to position [55, 0]
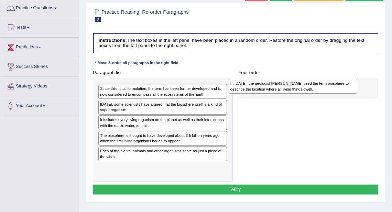
drag, startPoint x: 198, startPoint y: 107, endPoint x: 353, endPoint y: 88, distance: 155.8
click at [353, 88] on div "In [DATE], the geologist [PERSON_NAME] used the term biosphere to describe the …" at bounding box center [293, 86] width 129 height 15
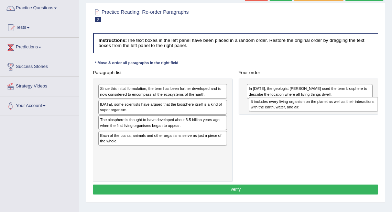
drag, startPoint x: 165, startPoint y: 126, endPoint x: 344, endPoint y: 113, distance: 179.2
click at [344, 113] on div "Paragraph list Since this initial formulation, the term has been further develo…" at bounding box center [235, 125] width 291 height 114
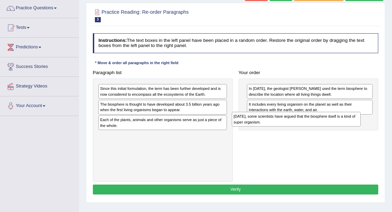
drag, startPoint x: 161, startPoint y: 108, endPoint x: 319, endPoint y: 129, distance: 160.1
click at [319, 129] on div "Paragraph list Since this initial formulation, the term has been further develo…" at bounding box center [235, 125] width 291 height 114
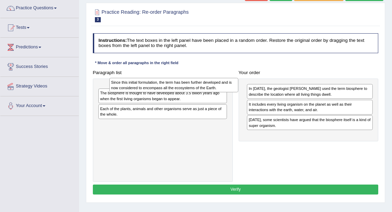
drag, startPoint x: 156, startPoint y: 94, endPoint x: 170, endPoint y: 89, distance: 15.1
click at [170, 89] on div "Since this initial formulation, the term has been further developed and is now …" at bounding box center [173, 85] width 129 height 15
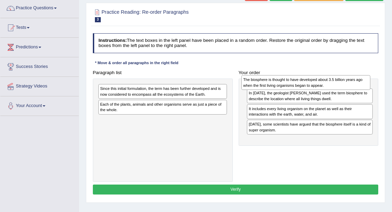
drag, startPoint x: 182, startPoint y: 110, endPoint x: 352, endPoint y: 87, distance: 171.3
click at [352, 87] on div "The biosphere is thought to have developed about 3.5 billion years ago when the…" at bounding box center [305, 82] width 129 height 15
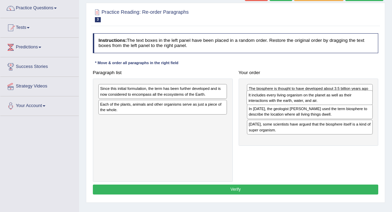
drag, startPoint x: 329, startPoint y: 124, endPoint x: 331, endPoint y: 103, distance: 20.7
click at [331, 103] on div "It includes every living organism on the planet as well as their interactions w…" at bounding box center [309, 97] width 126 height 15
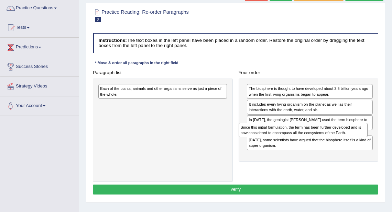
drag, startPoint x: 199, startPoint y: 92, endPoint x: 366, endPoint y: 141, distance: 173.6
click at [366, 141] on div "Paragraph list Since this initial formulation, the term has been further develo…" at bounding box center [235, 125] width 291 height 114
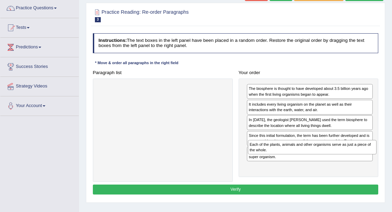
drag, startPoint x: 167, startPoint y: 91, endPoint x: 345, endPoint y: 160, distance: 190.2
click at [345, 160] on div "Paragraph list Each of the plants, animals and other organisms serve as just a …" at bounding box center [235, 125] width 291 height 114
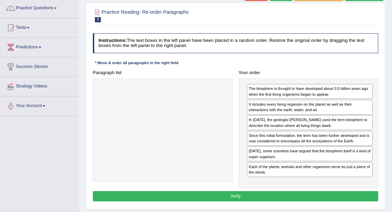
click at [265, 192] on button "Verify" at bounding box center [236, 196] width 286 height 10
